Goal: Task Accomplishment & Management: Manage account settings

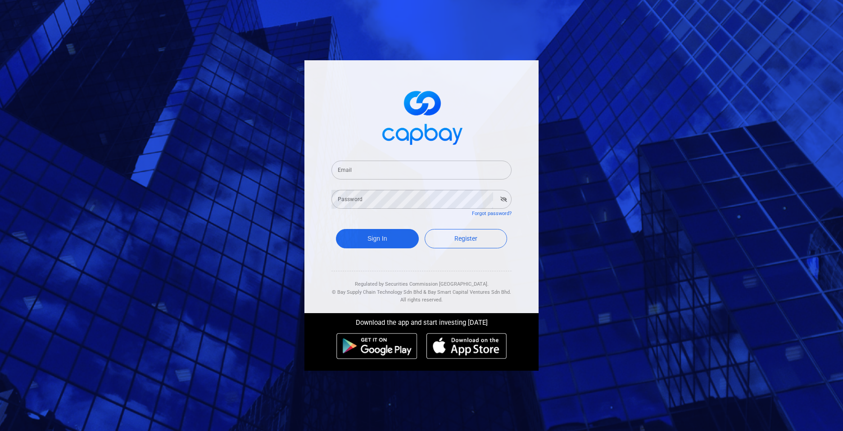
click at [381, 168] on input "Email" at bounding box center [421, 170] width 180 height 19
type input "[EMAIL_ADDRESS][DOMAIN_NAME]"
click at [336, 229] on button "Sign In" at bounding box center [377, 238] width 83 height 19
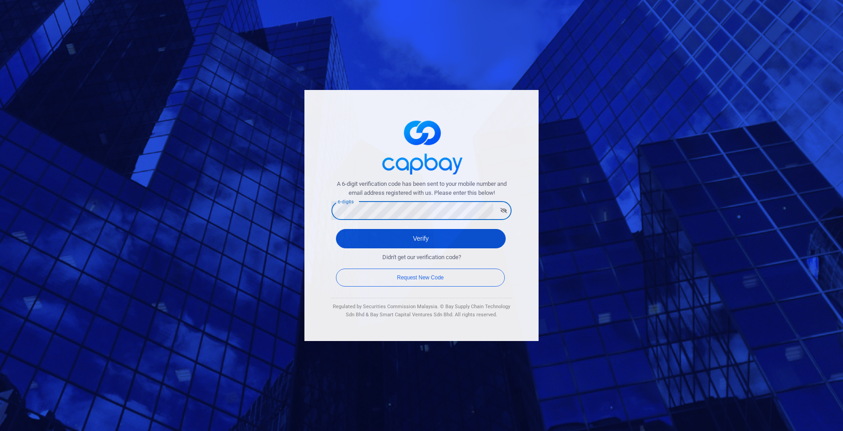
click at [420, 239] on button "Verify" at bounding box center [421, 238] width 170 height 19
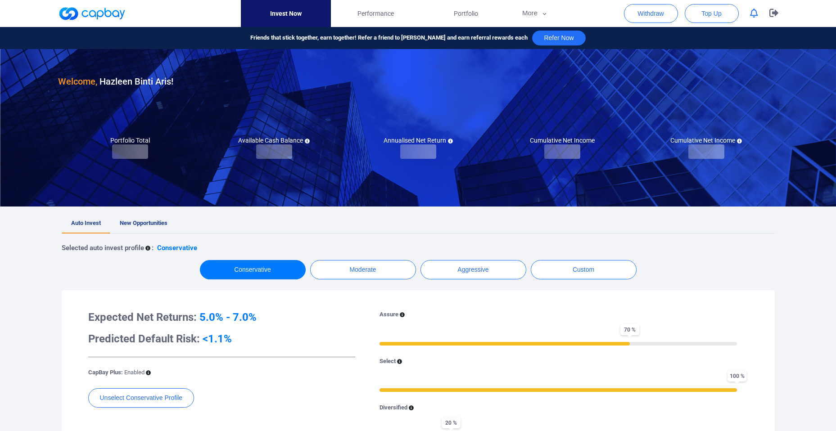
checkbox input "true"
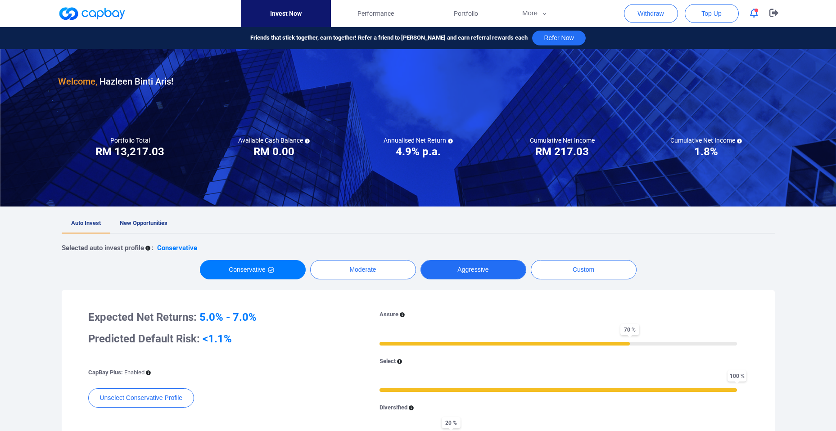
scroll to position [65, 0]
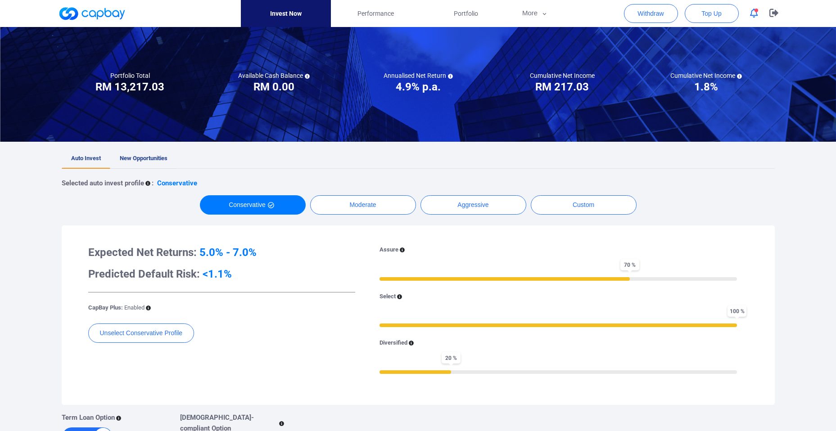
click at [150, 157] on span "New Opportunities" at bounding box center [144, 158] width 48 height 7
